Goal: Information Seeking & Learning: Find specific fact

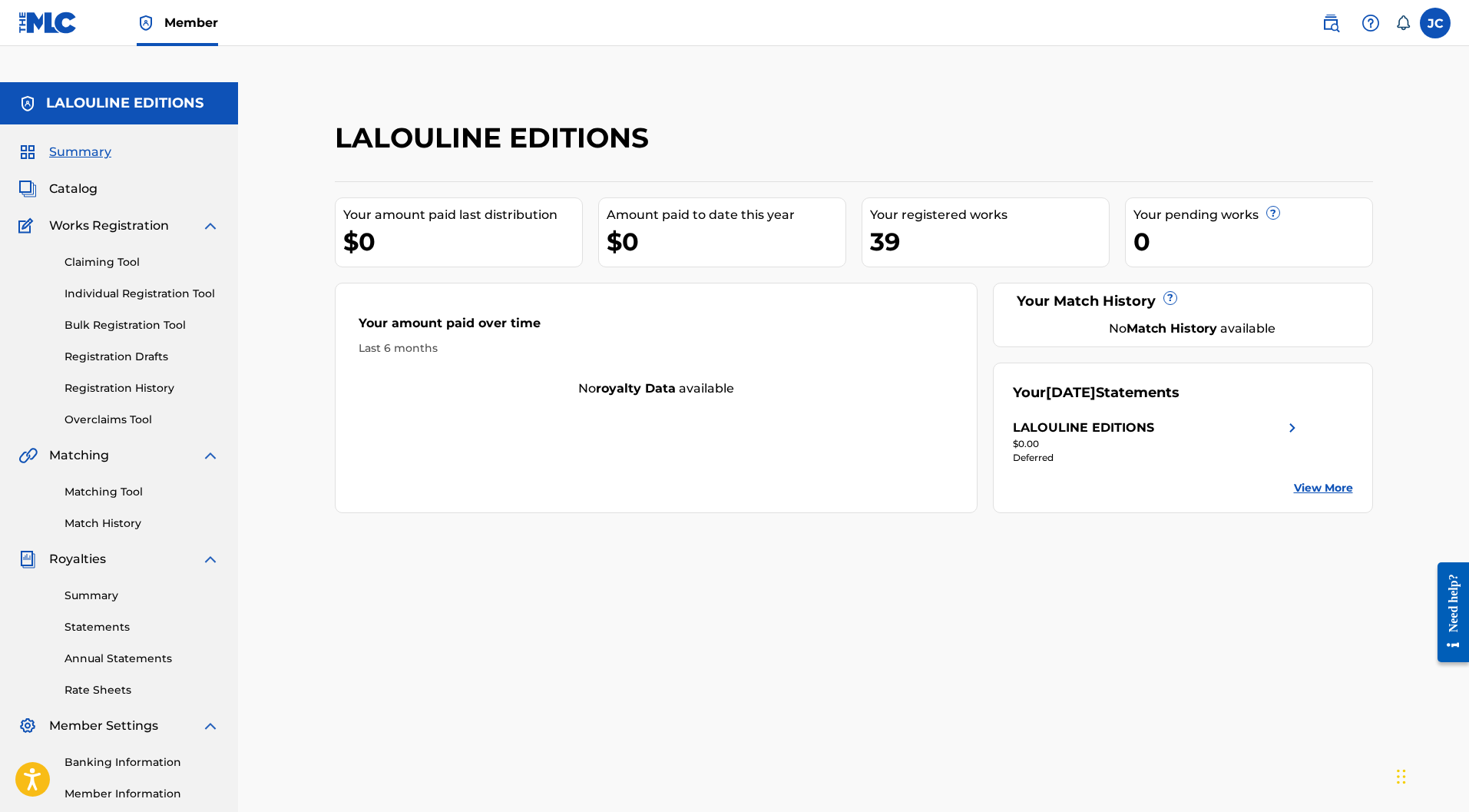
click at [502, 538] on div "LALOULINE EDITIONS Your amount paid last distribution $0 Amount paid to date th…" at bounding box center [854, 517] width 1076 height 794
click at [120, 286] on link "Individual Registration Tool" at bounding box center [142, 293] width 155 height 17
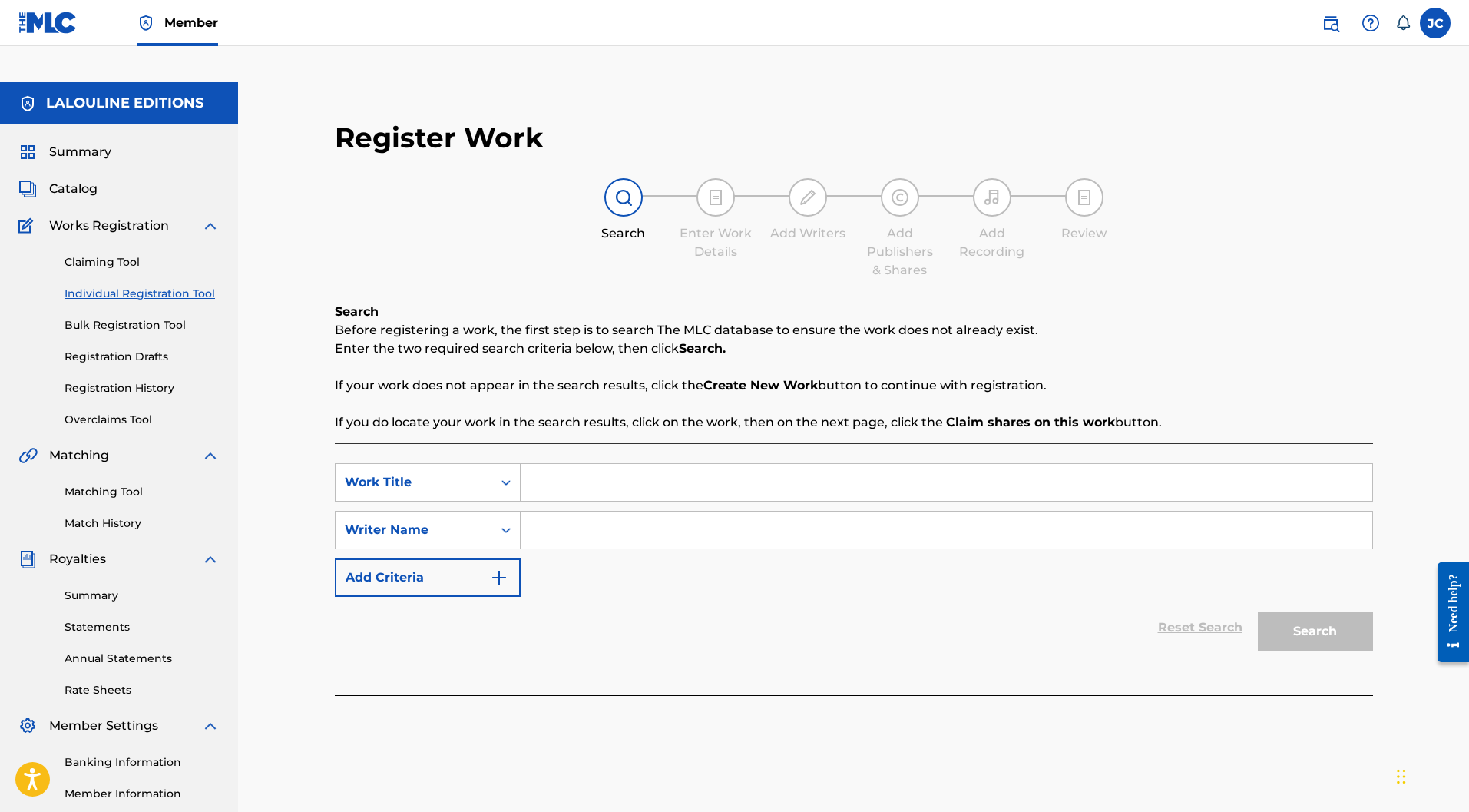
click at [616, 464] on input "Search Form" at bounding box center [946, 483] width 852 height 37
click at [626, 443] on div "SearchWithCriteriac86f1eb4-d656-4681-98e4-67bb5a73bab5 Work Title SearchWithCri…" at bounding box center [854, 568] width 1039 height 252
click at [619, 464] on input "Search Form" at bounding box center [946, 483] width 852 height 37
paste input "Dis-moi au revoir"
type input "Dis-moi au revoir"
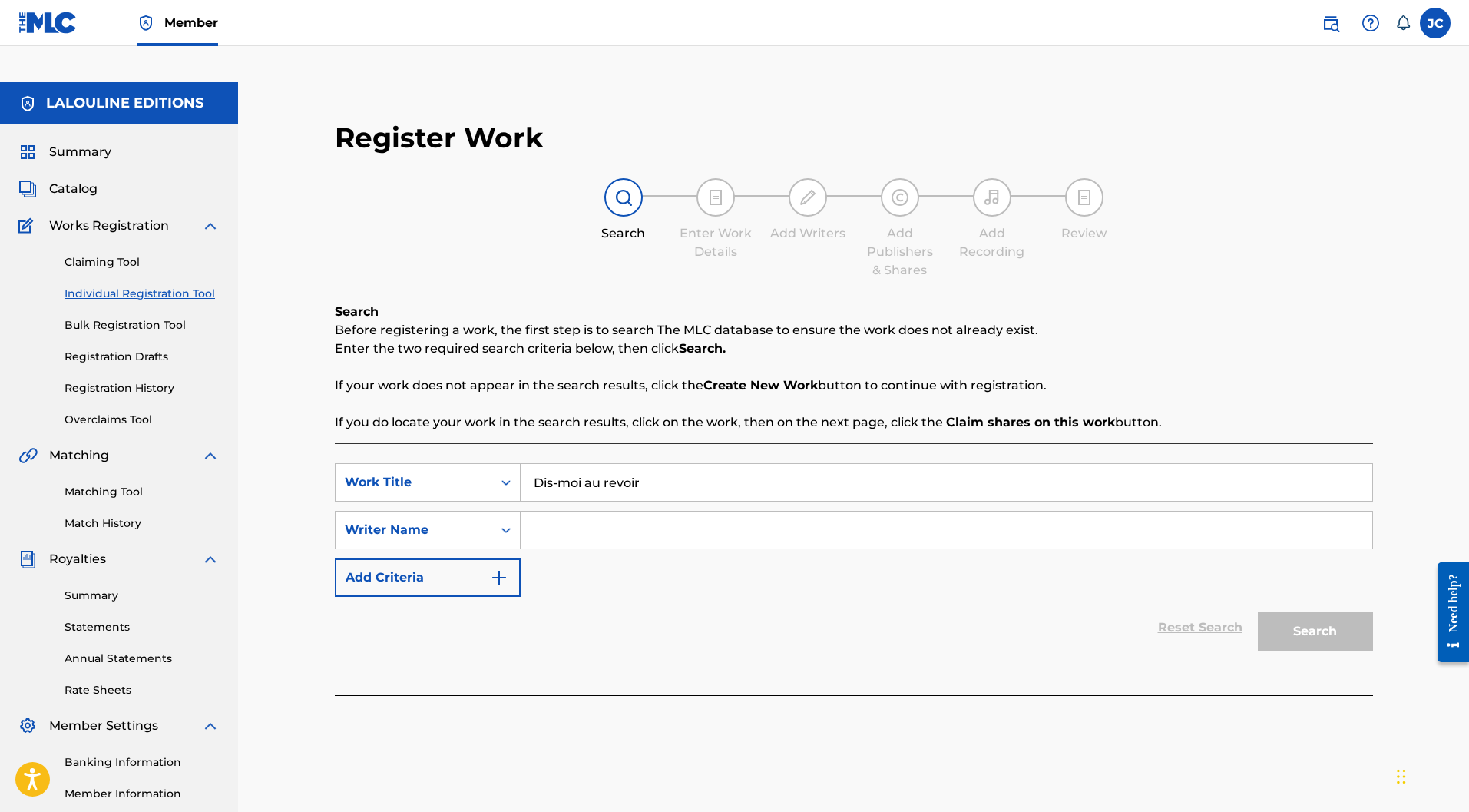
click at [667, 512] on input "Search Form" at bounding box center [946, 530] width 852 height 37
click at [1315, 612] on button "Search" at bounding box center [1315, 631] width 116 height 39
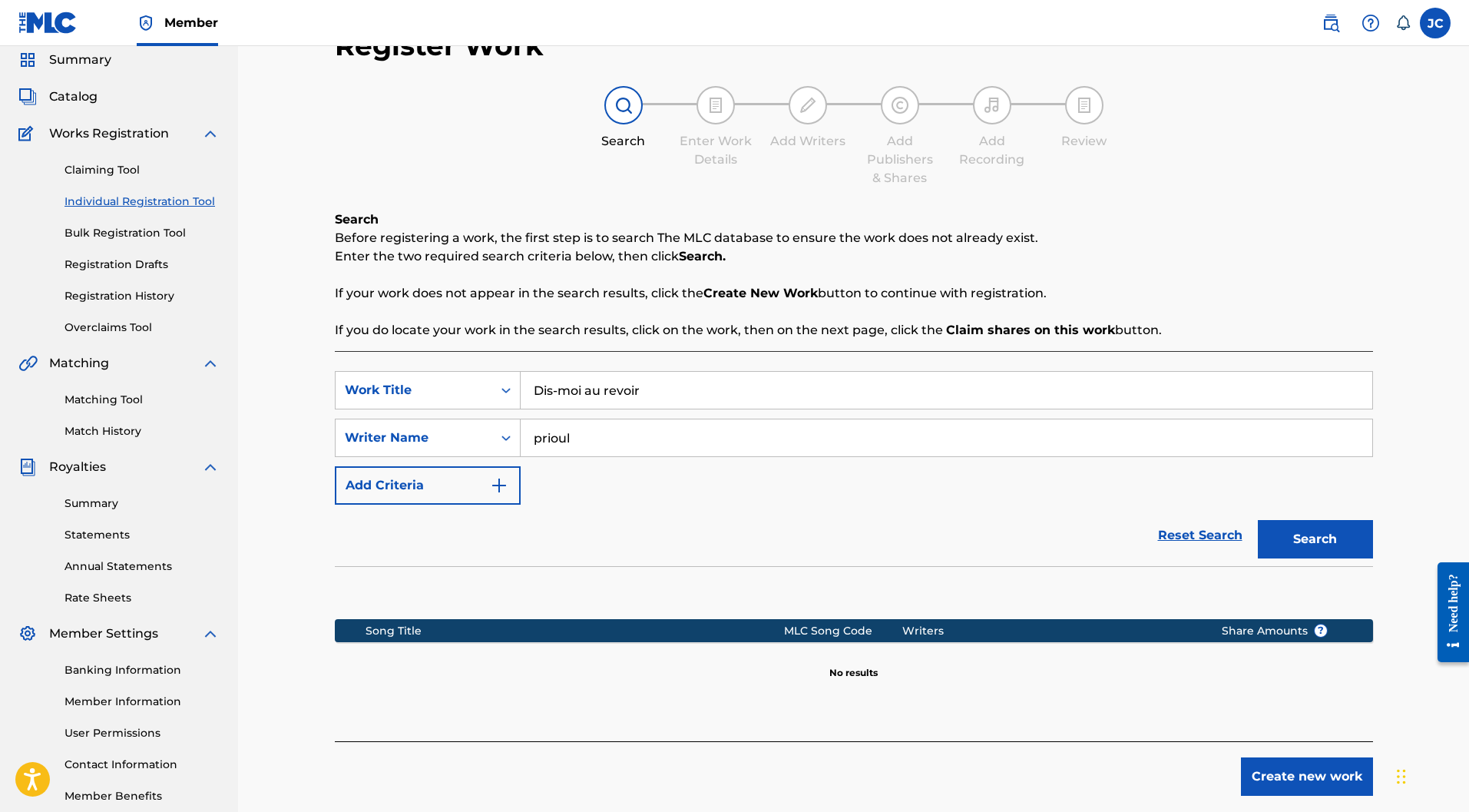
scroll to position [64, 0]
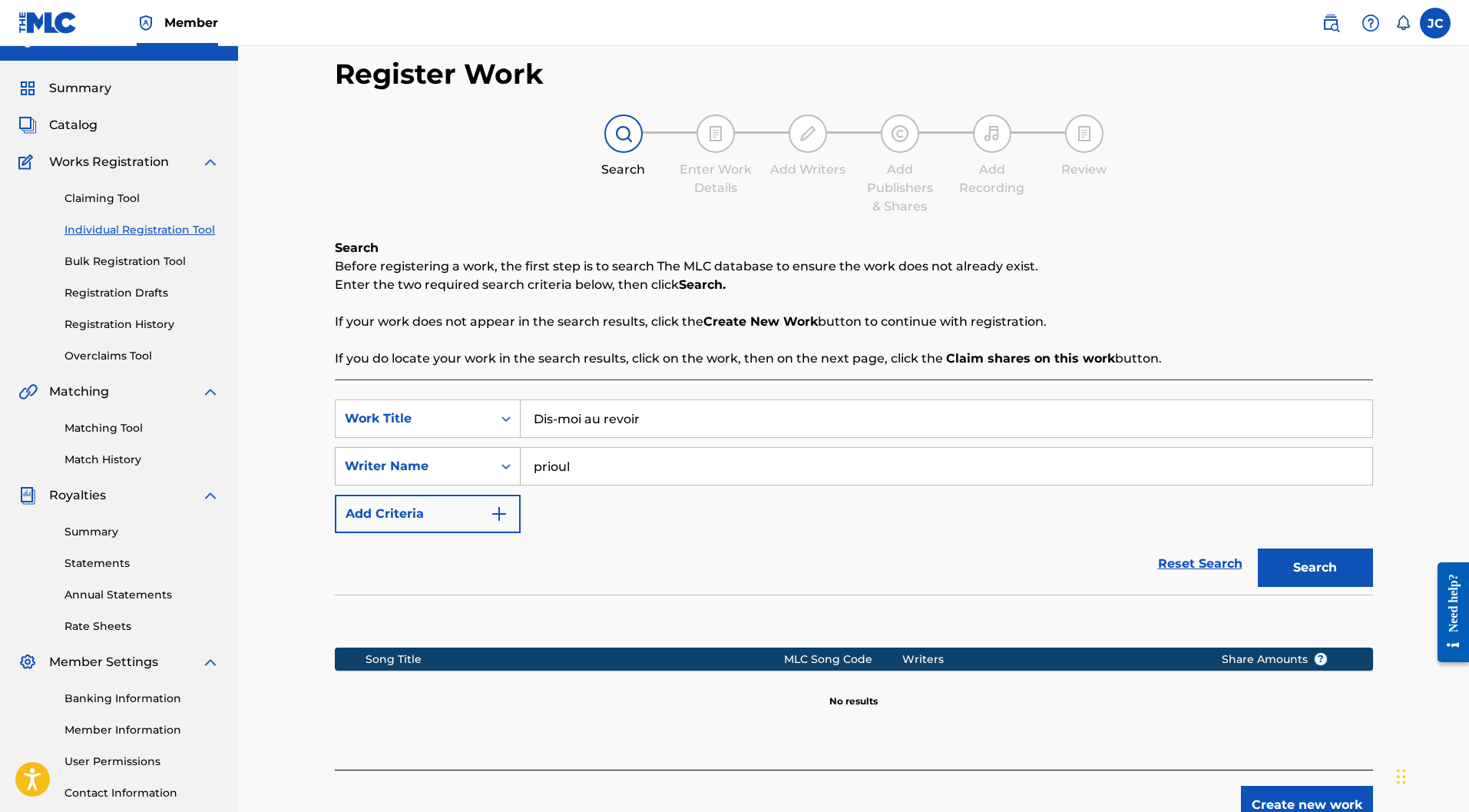
drag, startPoint x: 598, startPoint y: 431, endPoint x: 376, endPoint y: 416, distance: 222.5
click at [376, 447] on div "SearchWithCriteriab7dc4317-2df4-4b74-b388-50c1d885af10 Writer Name prioul" at bounding box center [854, 466] width 1039 height 39
type input "ness"
click at [1334, 557] on div "Search" at bounding box center [1312, 563] width 122 height 61
click at [1332, 548] on button "Search" at bounding box center [1315, 567] width 116 height 39
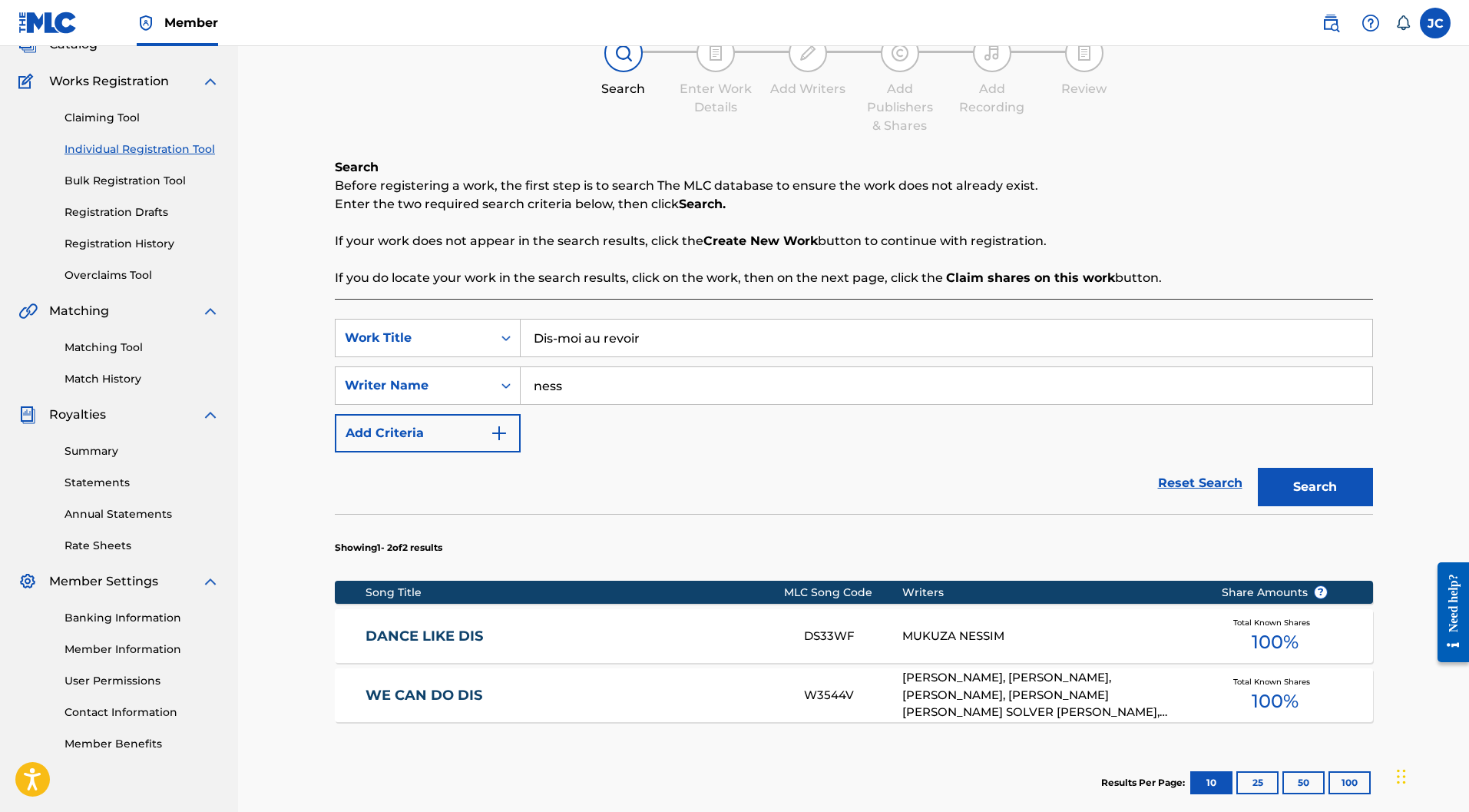
scroll to position [0, 0]
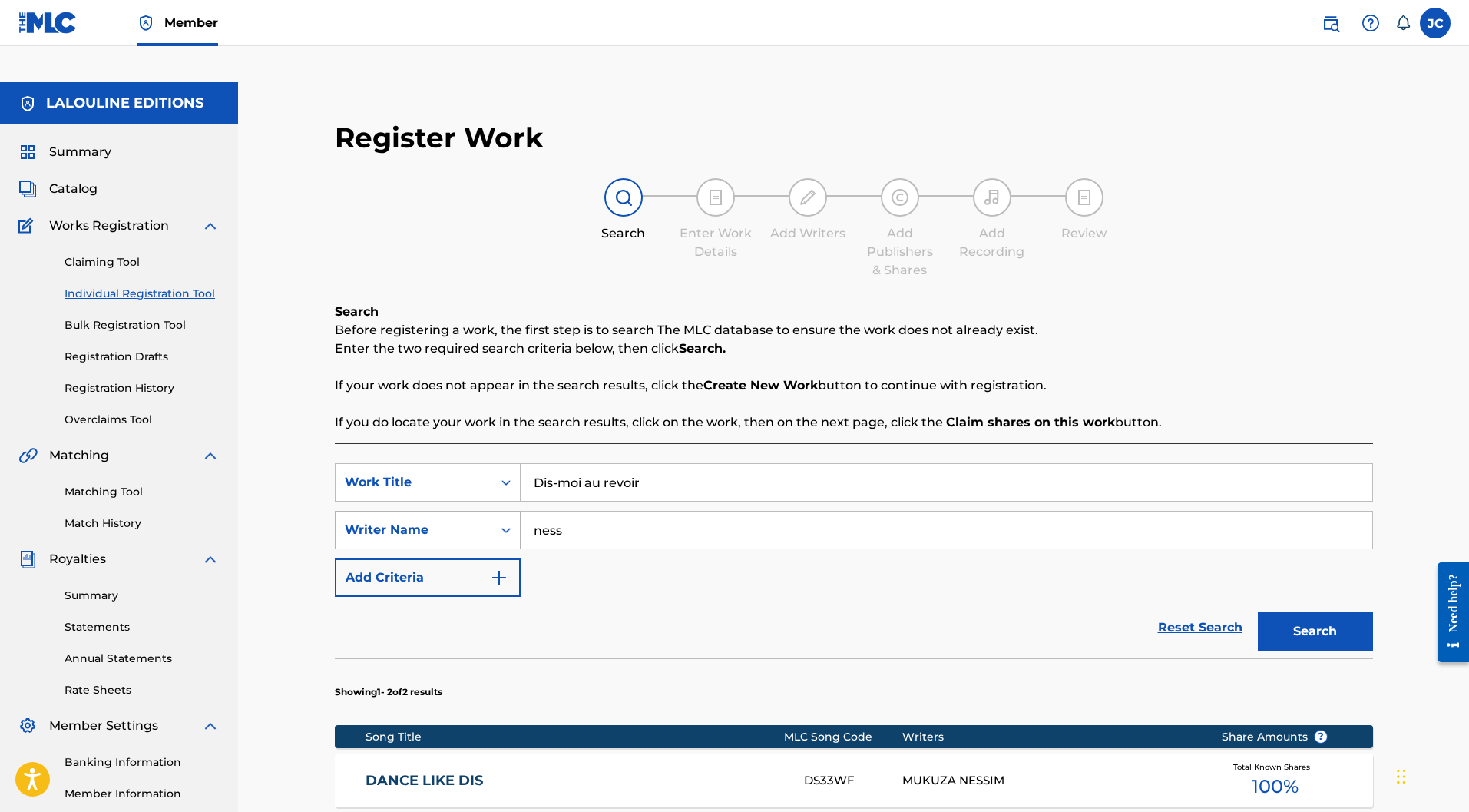
drag, startPoint x: 612, startPoint y: 509, endPoint x: 453, endPoint y: 497, distance: 159.5
click at [453, 511] on div "SearchWithCriteriab7dc4317-2df4-4b74-b388-50c1d885af10 Writer Name ness" at bounding box center [854, 530] width 1039 height 39
